Goal: Information Seeking & Learning: Find specific fact

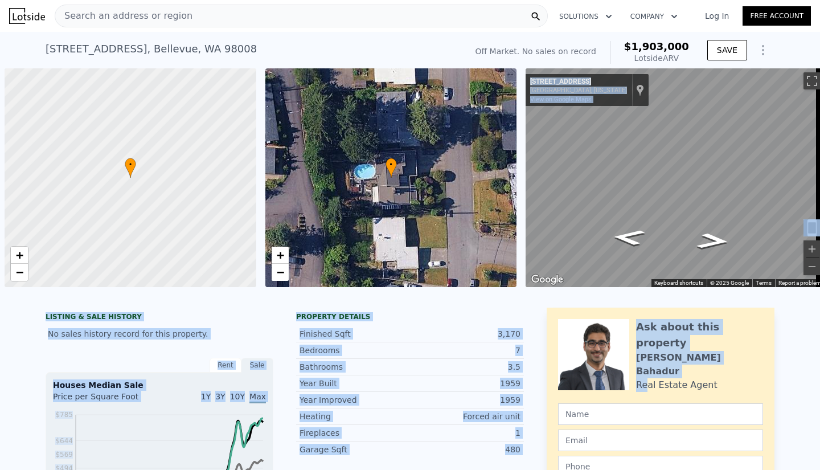
click at [464, 35] on div "[STREET_ADDRESS] No sales on record (~ARV $1.903m ) Off Market. No sales on rec…" at bounding box center [410, 50] width 729 height 36
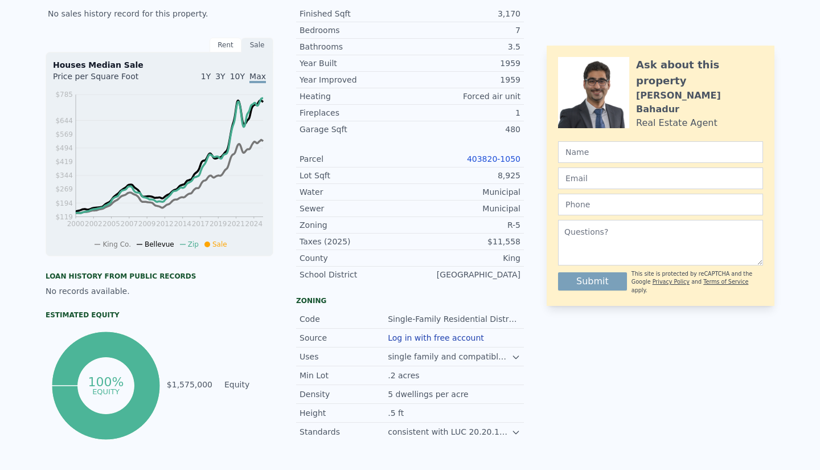
scroll to position [4, 0]
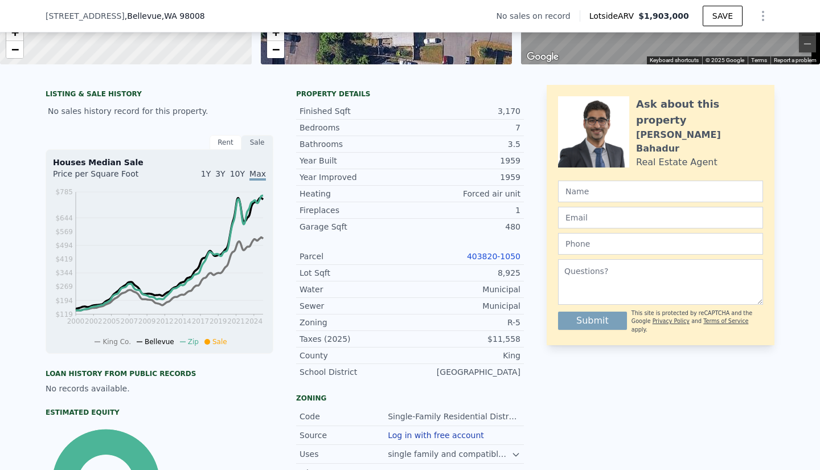
click at [487, 261] on link "403820-1050" at bounding box center [494, 256] width 54 height 9
